Goal: Task Accomplishment & Management: Manage account settings

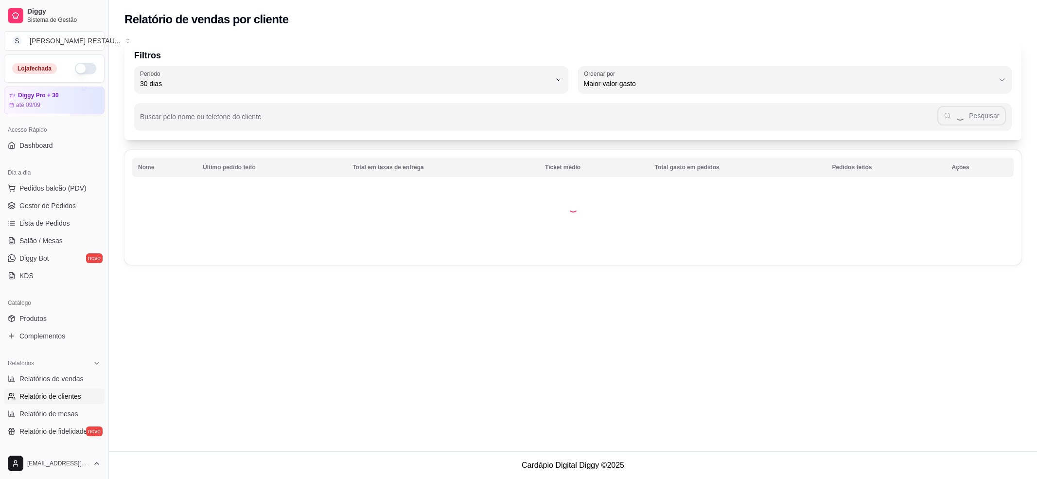
select select "30"
select select "HIGHEST_TOTAL_SPENT_WITH_ORDERS"
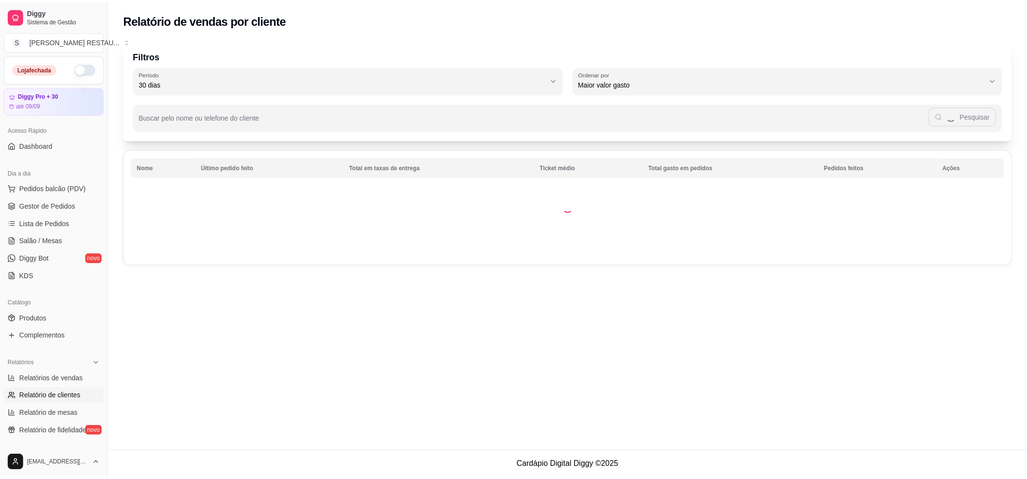
scroll to position [97, 0]
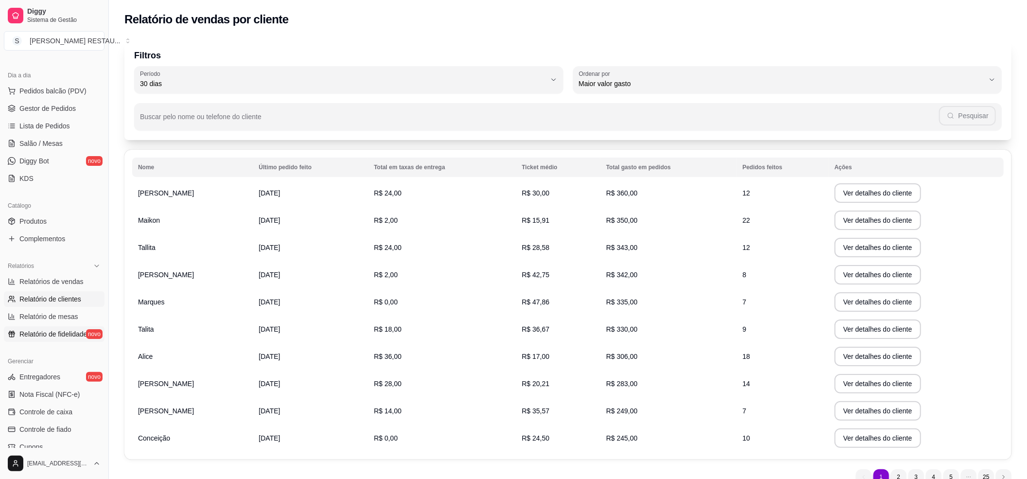
click at [67, 331] on span "Relatório de fidelidade" at bounding box center [53, 334] width 68 height 10
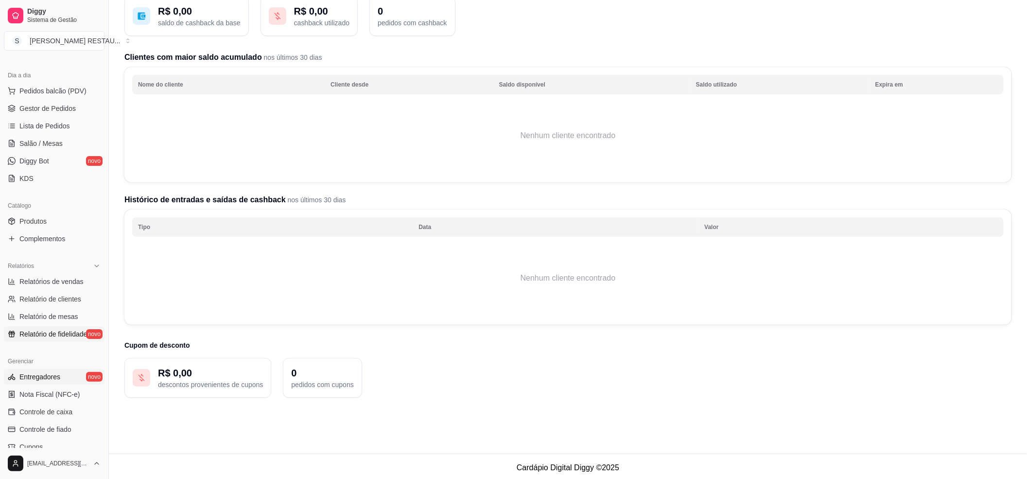
scroll to position [78, 0]
click at [70, 378] on link "Entregadores novo" at bounding box center [54, 377] width 101 height 16
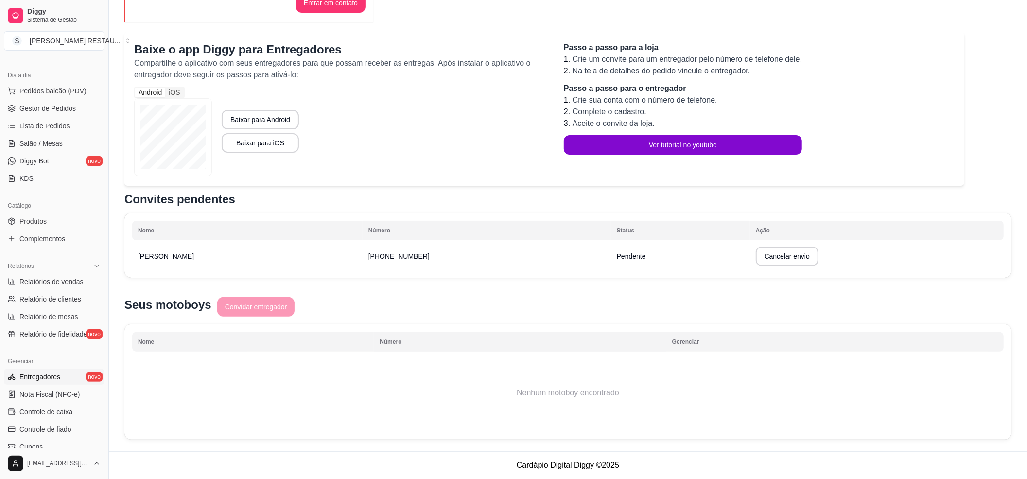
scroll to position [107, 0]
click at [265, 300] on div "Seus motoboys Convidar entregador" at bounding box center [567, 307] width 887 height 21
click at [756, 260] on button "Cancelar envio" at bounding box center [787, 255] width 63 height 19
click at [735, 327] on button "Confirmar" at bounding box center [737, 329] width 36 height 15
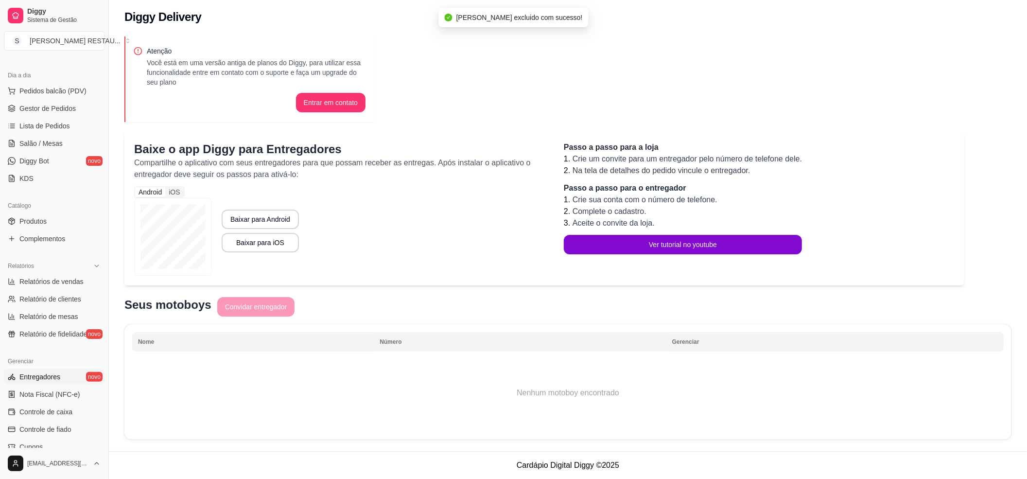
scroll to position [3, 0]
